Goal: Check status: Check status

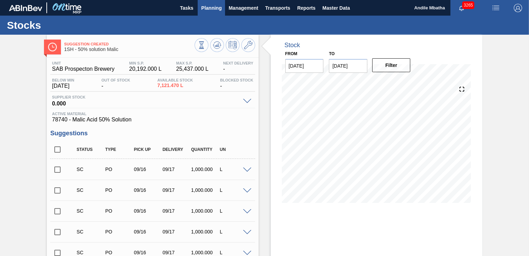
click at [214, 8] on span "Planning" at bounding box center [211, 8] width 20 height 8
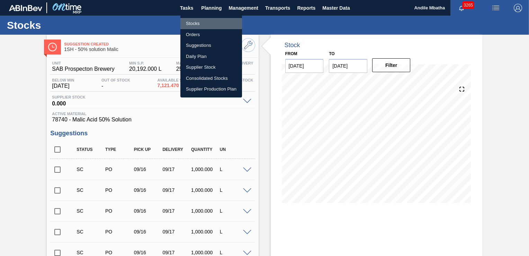
drag, startPoint x: 204, startPoint y: 24, endPoint x: 273, endPoint y: 101, distance: 102.5
click at [204, 24] on li "Stocks" at bounding box center [211, 23] width 62 height 11
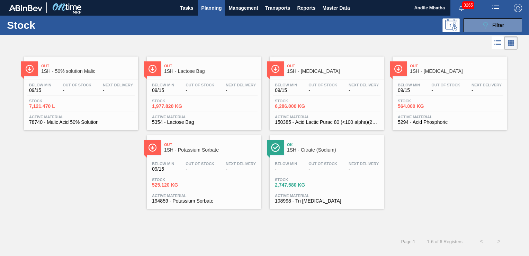
click at [71, 76] on div "Out 1SH - 50% solution Malic" at bounding box center [88, 69] width 94 height 16
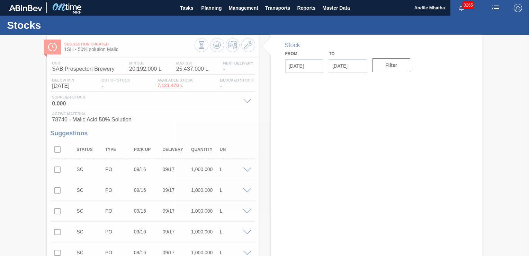
type input "[DATE]"
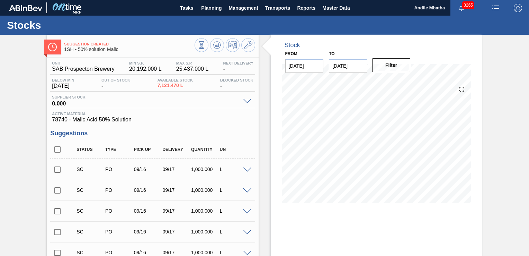
click at [212, 8] on span "Planning" at bounding box center [211, 8] width 20 height 8
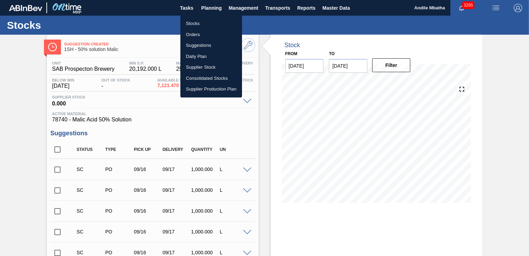
click at [199, 23] on li "Stocks" at bounding box center [211, 23] width 62 height 11
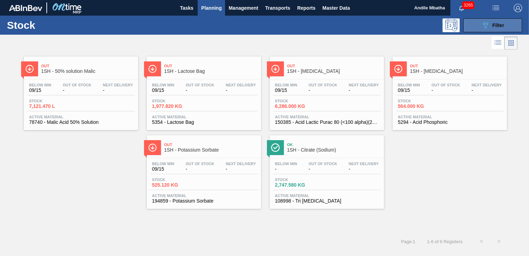
click at [493, 25] on span "Filter" at bounding box center [499, 26] width 12 height 6
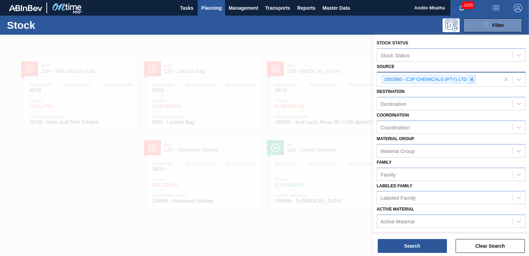
click at [470, 78] on icon at bounding box center [472, 79] width 5 height 5
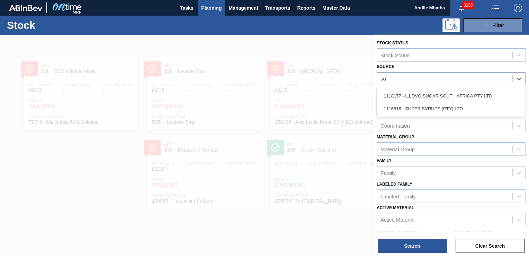
type input "sup"
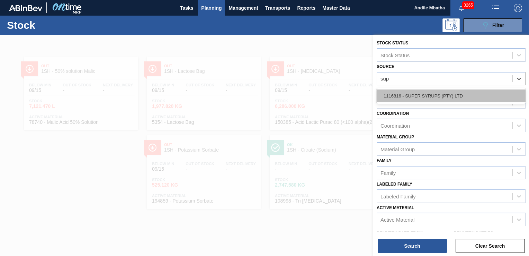
click at [426, 96] on div "1116816 - SUPER SYRUPS (PTY) LTD" at bounding box center [451, 95] width 149 height 13
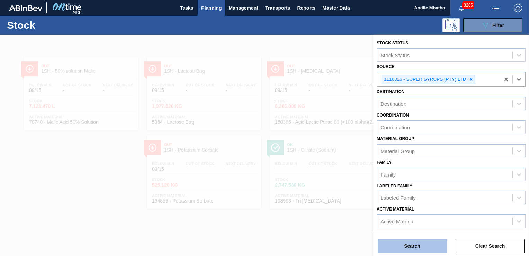
click at [399, 248] on button "Search" at bounding box center [412, 246] width 69 height 14
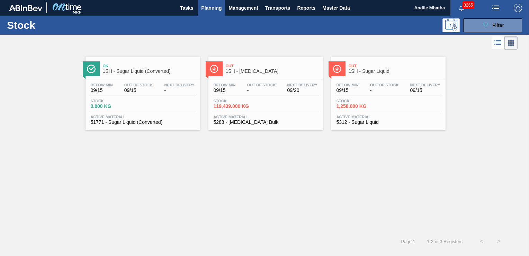
click at [363, 106] on span "1,258.000 KG" at bounding box center [361, 106] width 48 height 5
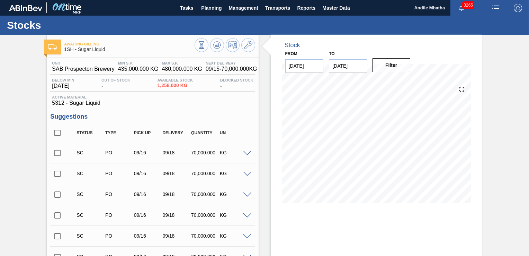
scroll to position [130, 0]
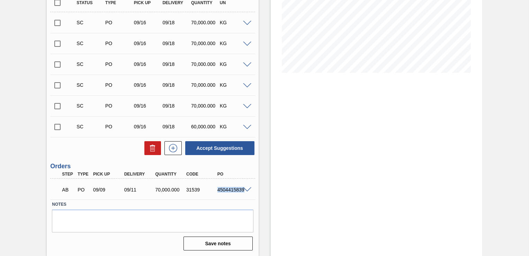
drag, startPoint x: 216, startPoint y: 190, endPoint x: 247, endPoint y: 193, distance: 31.4
click at [247, 193] on div "AB PO 09/09 09/11 70,000.000 31539 4504415839" at bounding box center [152, 188] width 205 height 17
copy div "4504415839"
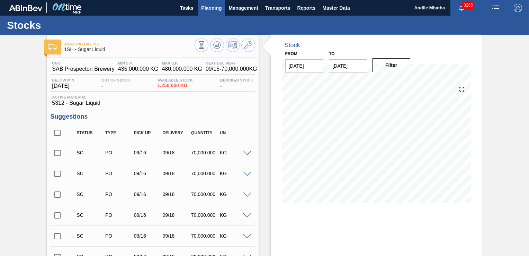
click at [210, 7] on span "Planning" at bounding box center [211, 8] width 20 height 8
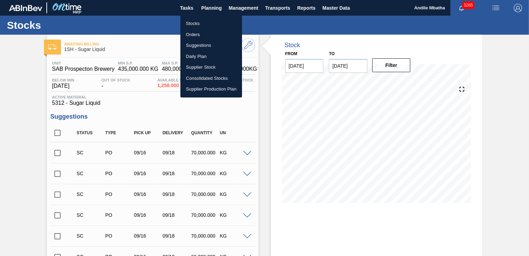
click at [326, 238] on div at bounding box center [264, 128] width 529 height 256
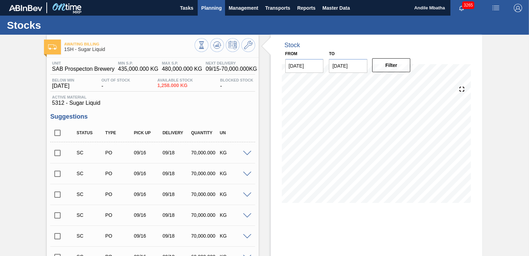
click at [209, 8] on span "Planning" at bounding box center [211, 8] width 20 height 8
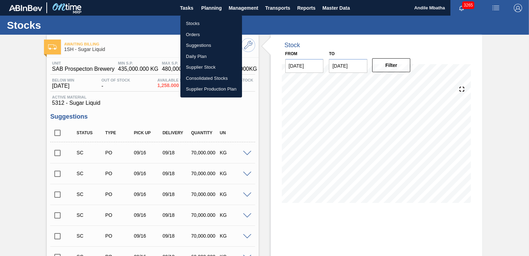
drag, startPoint x: 201, startPoint y: 24, endPoint x: 413, endPoint y: 70, distance: 216.5
click at [201, 24] on li "Stocks" at bounding box center [211, 23] width 62 height 11
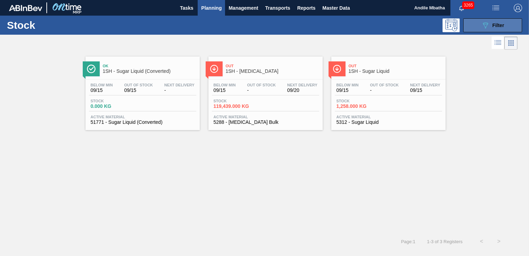
click at [506, 26] on button "089F7B8B-B2A5-4AFE-B5C0-19BA573D28AC Filter" at bounding box center [492, 25] width 59 height 14
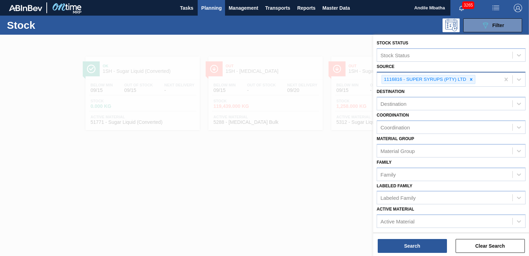
drag, startPoint x: 472, startPoint y: 79, endPoint x: 461, endPoint y: 80, distance: 10.8
click at [471, 79] on icon at bounding box center [471, 79] width 5 height 5
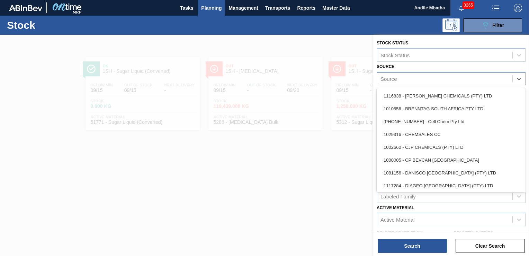
drag, startPoint x: 423, startPoint y: 77, endPoint x: 420, endPoint y: 80, distance: 4.7
click at [423, 77] on div "Source" at bounding box center [444, 78] width 135 height 10
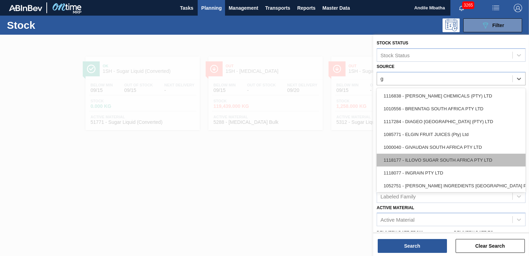
type input "g"
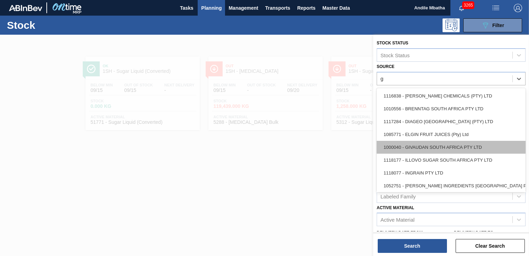
click at [411, 147] on div "1000040 - GIVAUDAN SOUTH AFRICA PTY LTD" at bounding box center [451, 147] width 149 height 13
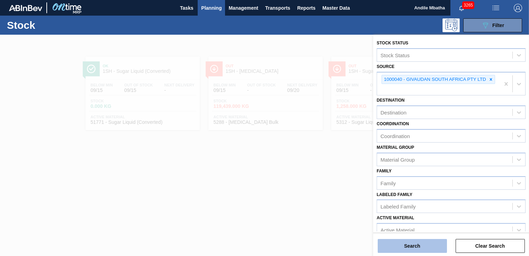
click at [406, 245] on button "Search" at bounding box center [412, 246] width 69 height 14
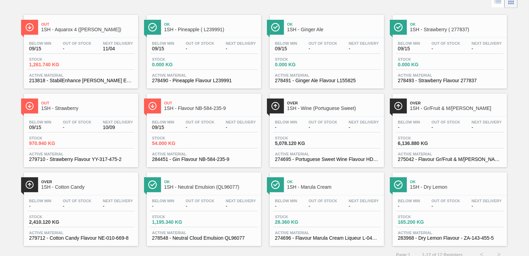
scroll to position [48, 0]
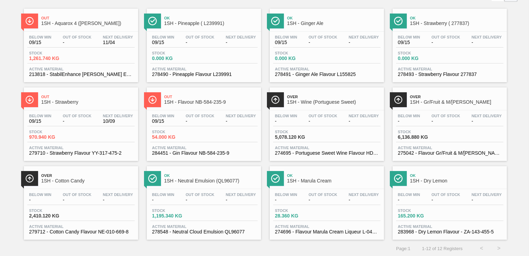
click at [441, 51] on span "Stock" at bounding box center [422, 53] width 48 height 4
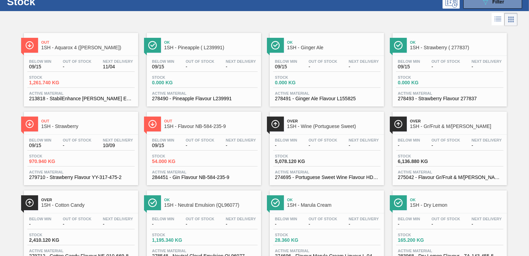
scroll to position [48, 0]
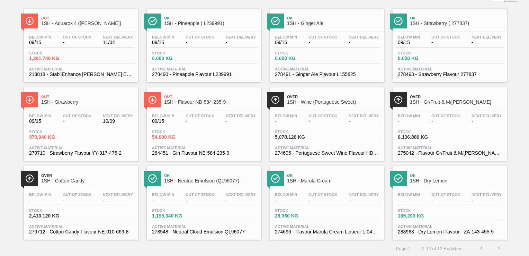
click at [80, 132] on div "Stock 970.940 KG" at bounding box center [80, 136] width 107 height 12
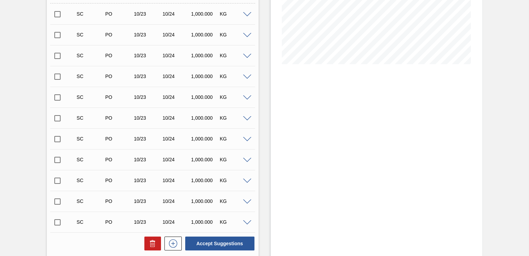
scroll to position [234, 0]
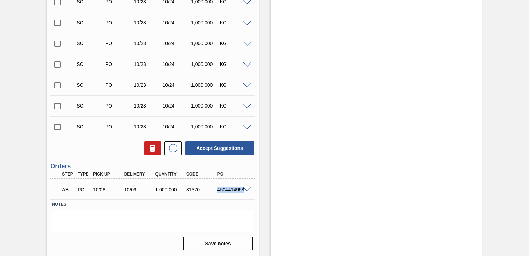
drag, startPoint x: 216, startPoint y: 190, endPoint x: 250, endPoint y: 195, distance: 33.9
click at [250, 195] on div "AB PO 10/08 10/09 1,000.000 31370 4504414958" at bounding box center [152, 188] width 205 height 17
drag, startPoint x: 250, startPoint y: 195, endPoint x: 246, endPoint y: 188, distance: 7.8
click at [246, 188] on span at bounding box center [247, 189] width 8 height 5
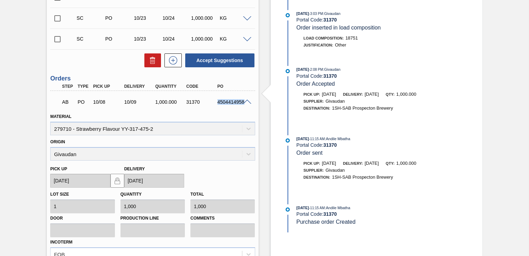
scroll to position [338, 0]
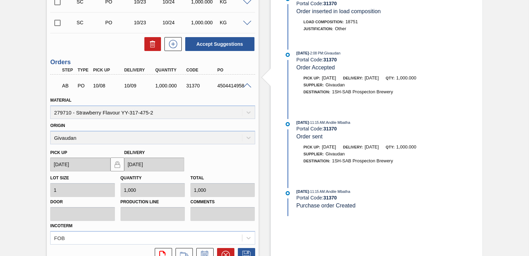
click at [373, 174] on div at bounding box center [372, 171] width 178 height 6
drag, startPoint x: 216, startPoint y: 86, endPoint x: 248, endPoint y: 90, distance: 31.7
click at [248, 90] on div "AB PO 10/08 10/09 1,000.000 31370 4504414958" at bounding box center [152, 84] width 205 height 17
copy div "4504414958"
